Goal: Task Accomplishment & Management: Use online tool/utility

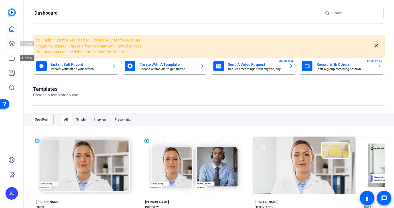
click at [14, 48] on link at bounding box center [11, 43] width 13 height 13
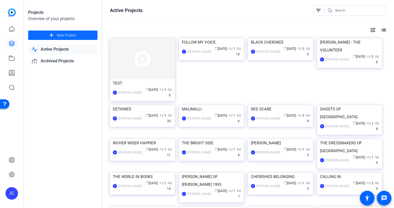
click at [46, 32] on span at bounding box center [62, 35] width 69 height 13
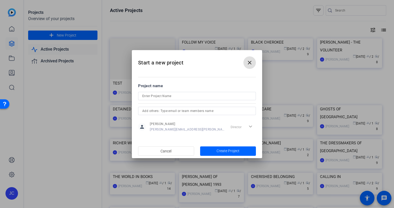
click at [167, 96] on input at bounding box center [196, 96] width 109 height 6
type input "MIDNIGHT FLYBOYS"
click at [226, 151] on span "Create Project" at bounding box center [227, 150] width 23 height 5
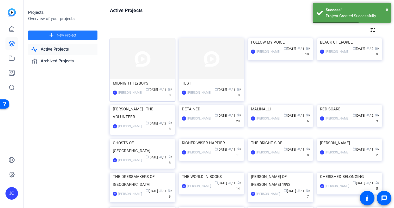
click at [133, 74] on img at bounding box center [142, 58] width 65 height 41
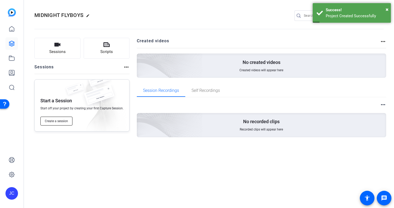
click at [63, 122] on span "Create a session" at bounding box center [56, 121] width 23 height 4
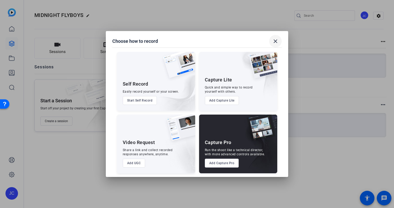
click at [279, 42] on span at bounding box center [275, 41] width 13 height 13
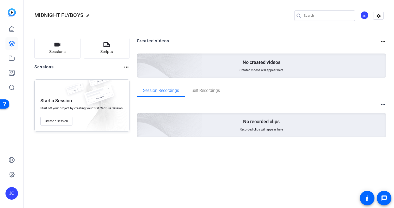
click at [365, 12] on div "JC" at bounding box center [364, 15] width 9 height 9
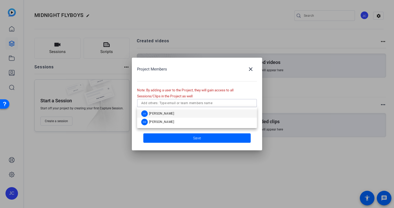
click at [202, 103] on input "text" at bounding box center [196, 103] width 111 height 6
click at [183, 119] on mat-option "SW Sara Waber" at bounding box center [197, 121] width 120 height 8
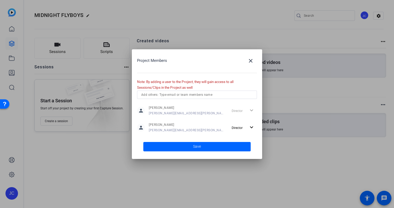
click at [186, 140] on mat-dialog-actions "Save" at bounding box center [197, 146] width 120 height 14
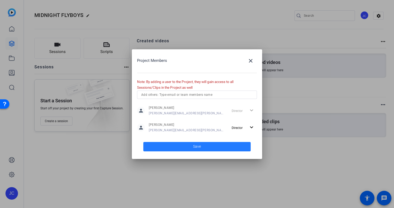
click at [186, 148] on span at bounding box center [196, 146] width 107 height 13
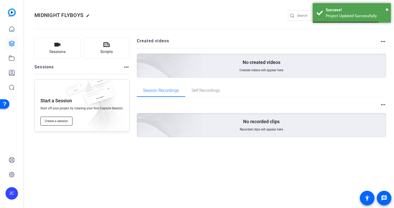
click at [57, 123] on button "Create a session" at bounding box center [56, 120] width 32 height 9
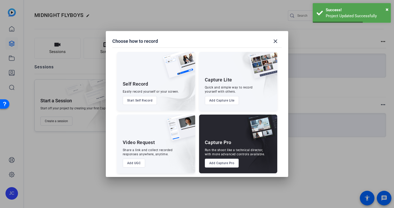
click at [217, 159] on button "Add Capture Pro" at bounding box center [222, 162] width 34 height 9
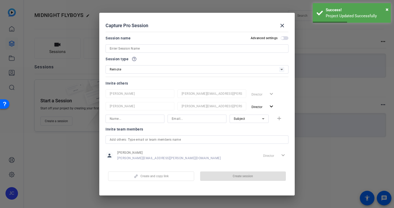
click at [138, 49] on input at bounding box center [197, 48] width 175 height 6
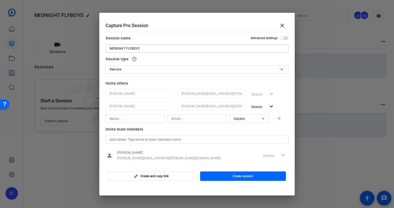
scroll to position [25, 0]
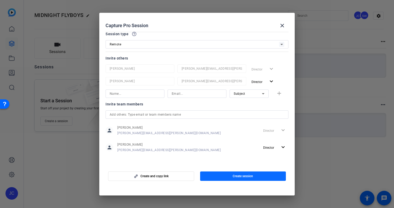
type input "MIDNIGHT FLYBOYS"
click at [234, 178] on span "button" at bounding box center [243, 176] width 86 height 13
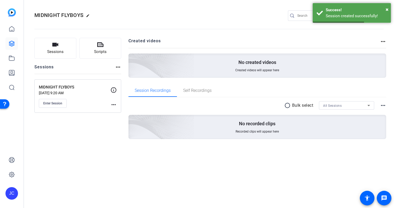
click at [56, 109] on div "MIDNIGHT FLYBOYS Sep 10, 2025 @ 9:20 AM Enter Session more_horiz" at bounding box center [77, 95] width 87 height 33
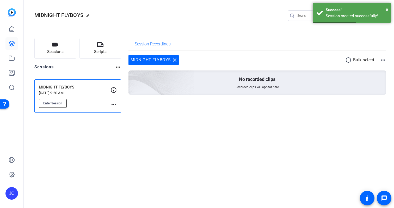
click at [55, 107] on button "Enter Session" at bounding box center [53, 103] width 28 height 9
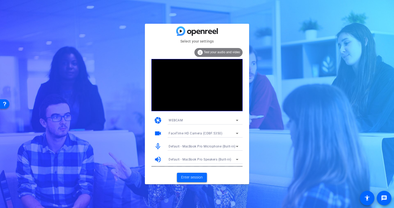
click at [195, 179] on span "Enter session" at bounding box center [192, 176] width 22 height 5
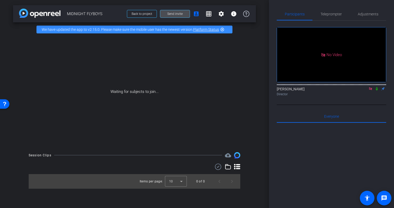
click at [169, 11] on span at bounding box center [174, 14] width 29 height 13
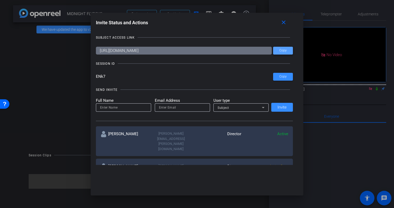
click at [285, 50] on span "Copy" at bounding box center [282, 50] width 7 height 4
click at [281, 30] on div "SUBJECT ACCESS LINK [URL][DOMAIN_NAME] Copy SESSION ID ENk7 Copy SEND INVITE Fu…" at bounding box center [197, 97] width 202 height 135
click at [282, 18] on span at bounding box center [284, 22] width 17 height 13
